Goal: Find specific page/section: Find specific page/section

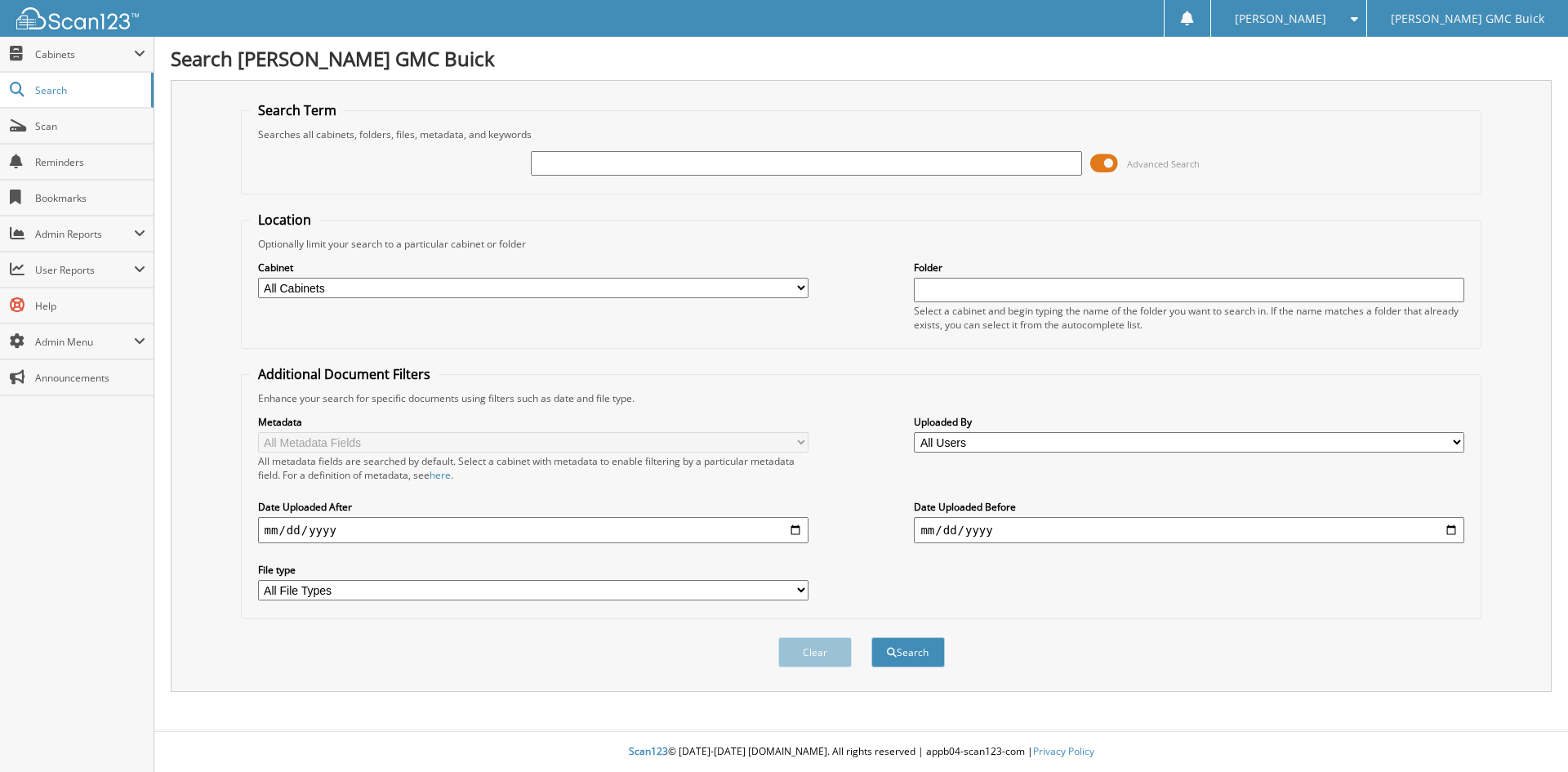
click at [639, 161] on input "text" at bounding box center [806, 164] width 550 height 24
type input "S103507"
click at [872, 637] on button "Search" at bounding box center [908, 652] width 73 height 31
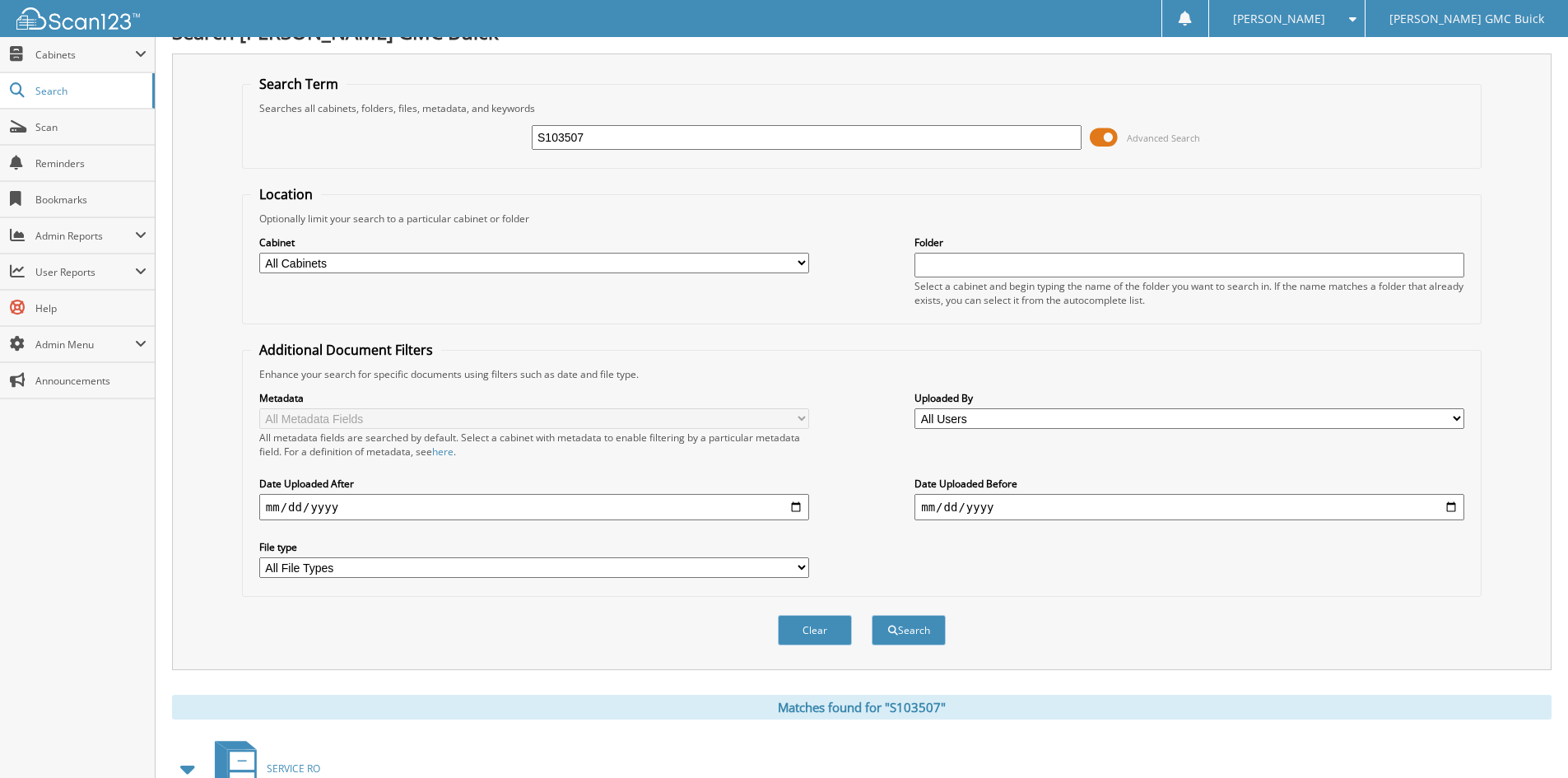
scroll to position [142, 0]
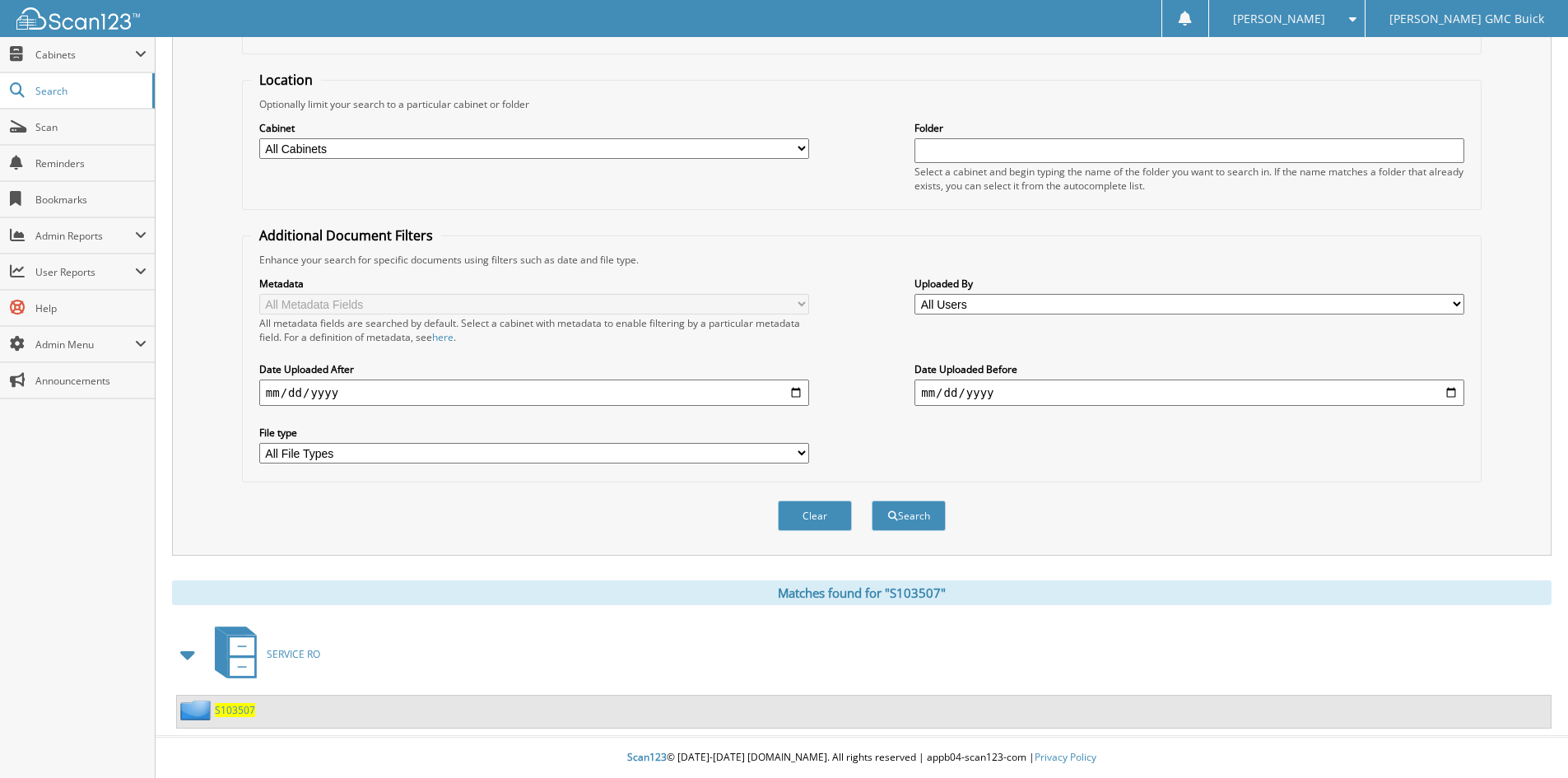
click at [248, 703] on span "S103507" at bounding box center [234, 710] width 40 height 14
